Goal: Task Accomplishment & Management: Complete application form

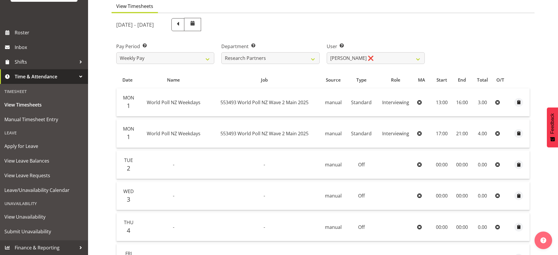
scroll to position [37, 0]
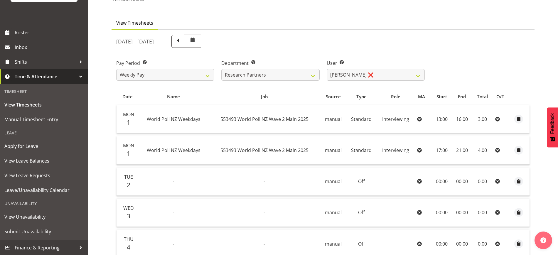
click at [45, 78] on span "Time & Attendance" at bounding box center [46, 76] width 62 height 9
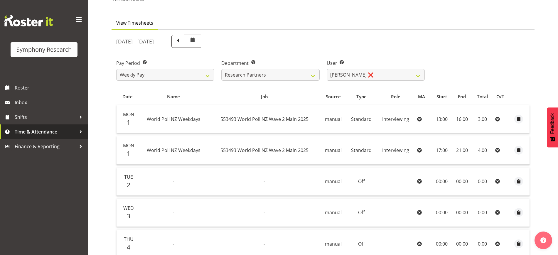
click at [57, 129] on span "Time & Attendance" at bounding box center [46, 131] width 62 height 9
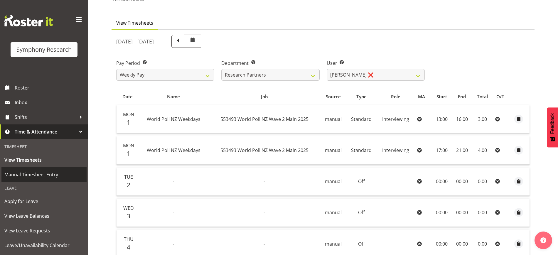
click at [28, 175] on span "Manual Timesheet Entry" at bounding box center [43, 174] width 79 height 9
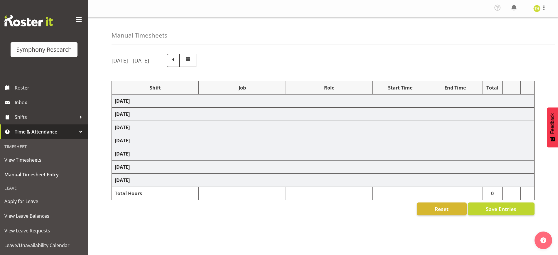
select select "41604"
select select "10527"
select select "47"
select select "41604"
select select "10527"
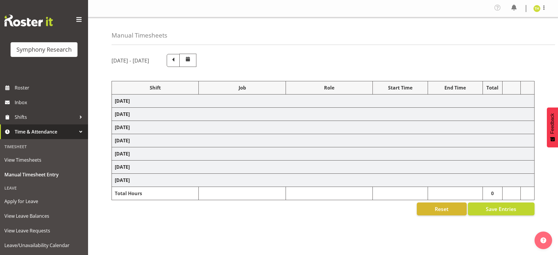
select select "47"
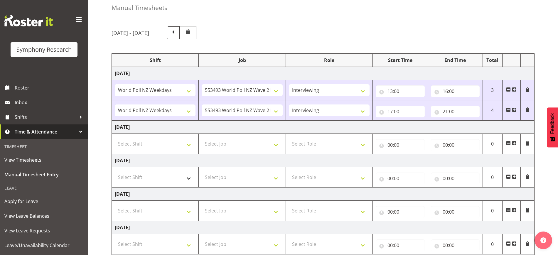
scroll to position [73, 0]
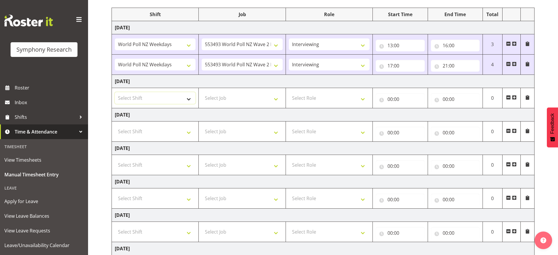
click at [160, 99] on select "Select Shift !!Weekend Residential (Roster IT Shift Label) *Business 9/10am ~ 4…" at bounding box center [155, 98] width 81 height 12
select select "41604"
click at [115, 92] on select "Select Shift !!Weekend Residential (Roster IT Shift Label) *Business 9/10am ~ 4…" at bounding box center [155, 98] width 81 height 12
click at [241, 98] on select "Select Job 550060 IF Admin 553492 World Poll Aus Wave 2 Main 2025 553493 World …" at bounding box center [242, 98] width 81 height 12
select select "10527"
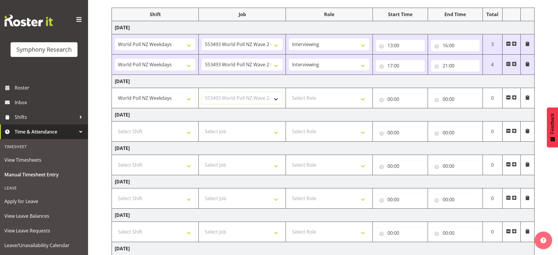
click at [202, 92] on select "Select Job 550060 IF Admin 553492 World Poll Aus Wave 2 Main 2025 553493 World …" at bounding box center [242, 98] width 81 height 12
click at [320, 95] on select "Select Role Briefing Interviewing" at bounding box center [329, 98] width 81 height 12
select select "47"
click at [289, 92] on select "Select Role Briefing Interviewing" at bounding box center [329, 98] width 81 height 12
click at [388, 99] on input "00:00" at bounding box center [400, 99] width 49 height 12
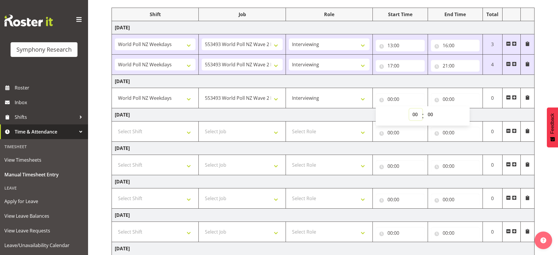
click at [413, 113] on select "00 01 02 03 04 05 06 07 08 09 10 11 12 13 14 15 16 17 18 19 20 21 22 23" at bounding box center [415, 115] width 13 height 12
select select "13"
click at [409, 109] on select "00 01 02 03 04 05 06 07 08 09 10 11 12 13 14 15 16 17 18 19 20 21 22 23" at bounding box center [415, 115] width 13 height 12
type input "13:00"
click at [460, 95] on input "00:00" at bounding box center [455, 99] width 49 height 12
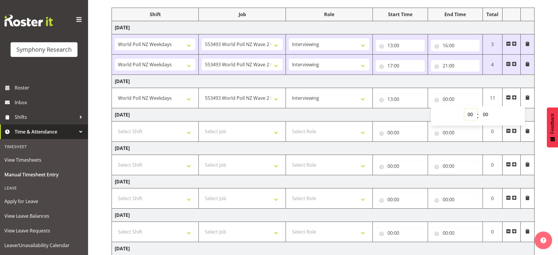
click at [468, 117] on select "00 01 02 03 04 05 06 07 08 09 10 11 12 13 14 15 16 17 18 19 20 21 22 23" at bounding box center [470, 115] width 13 height 12
select select "16"
click at [464, 109] on select "00 01 02 03 04 05 06 07 08 09 10 11 12 13 14 15 16 17 18 19 20 21 22 23" at bounding box center [470, 115] width 13 height 12
type input "16:00"
click at [454, 96] on input "16:00" at bounding box center [455, 99] width 49 height 12
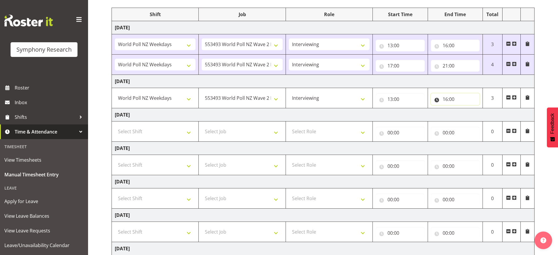
click at [450, 97] on input "16:00" at bounding box center [455, 99] width 49 height 12
click at [487, 116] on select "00 01 02 03 04 05 06 07 08 09 10 11 12 13 14 15 16 17 18 19 20 21 22 23 24 25 2…" at bounding box center [486, 115] width 13 height 12
select select "10"
click at [480, 109] on select "00 01 02 03 04 05 06 07 08 09 10 11 12 13 14 15 16 17 18 19 20 21 22 23 24 25 2…" at bounding box center [486, 115] width 13 height 12
type input "16:10"
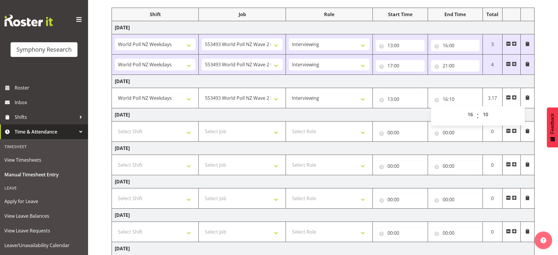
click at [466, 82] on td "Tuesday 2nd September 2025" at bounding box center [323, 81] width 423 height 13
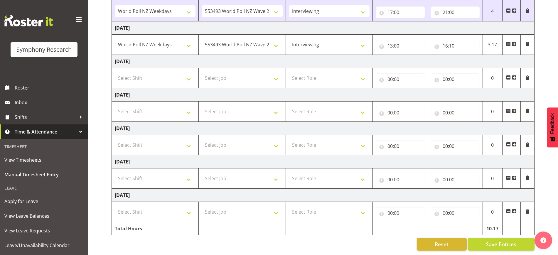
scroll to position [132, 0]
click at [490, 240] on span "Save Entries" at bounding box center [501, 244] width 31 height 8
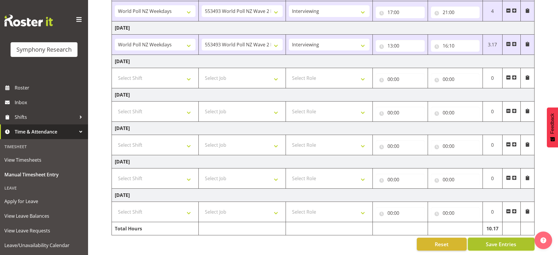
click at [503, 240] on span "Save Entries" at bounding box center [501, 244] width 31 height 8
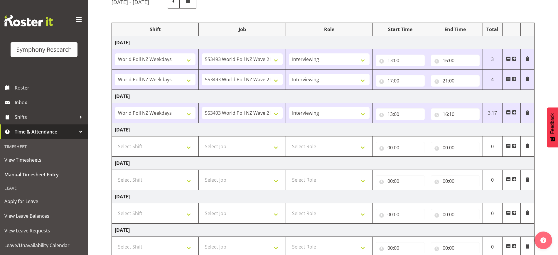
scroll to position [0, 0]
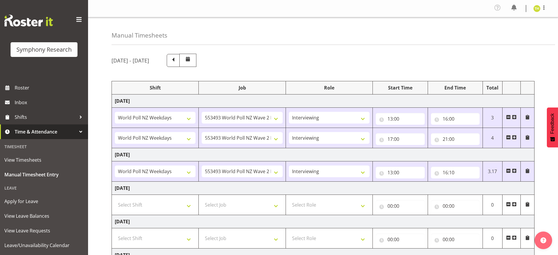
click at [367, 61] on div "[DATE] - [DATE]" at bounding box center [323, 60] width 423 height 13
